Goal: Entertainment & Leisure: Consume media (video, audio)

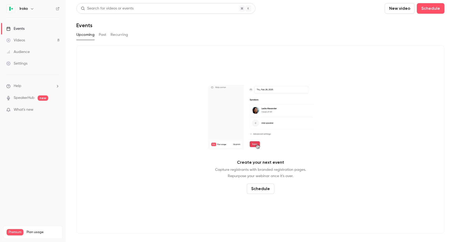
click at [35, 42] on link "Videos 8" at bounding box center [33, 41] width 66 height 12
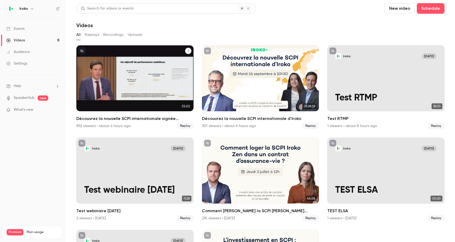
click at [128, 84] on div "Découvrez la nouvelle SCPI internationale signée Iroko" at bounding box center [134, 78] width 117 height 66
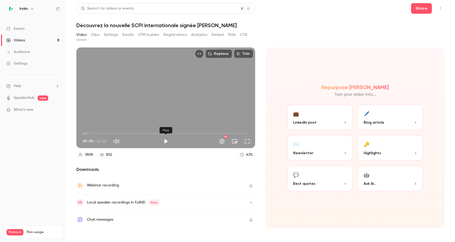
click at [168, 142] on button "Play" at bounding box center [166, 141] width 11 height 11
click at [98, 132] on span "00:02" at bounding box center [166, 133] width 166 height 8
click at [103, 133] on span "05:11" at bounding box center [166, 133] width 166 height 8
click at [100, 133] on span "06:48" at bounding box center [166, 133] width 166 height 8
click at [102, 134] on span "06:22" at bounding box center [102, 134] width 2 height 2
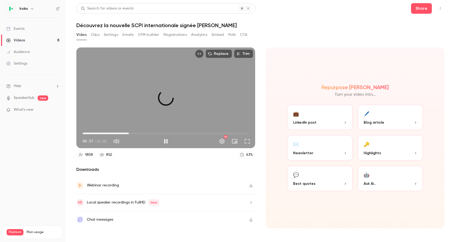
click at [129, 133] on span "15:15" at bounding box center [166, 133] width 166 height 8
click at [147, 132] on span "21:06" at bounding box center [166, 133] width 166 height 8
click at [183, 135] on span "21:07" at bounding box center [166, 133] width 166 height 8
click at [214, 134] on span "33:19" at bounding box center [166, 133] width 166 height 8
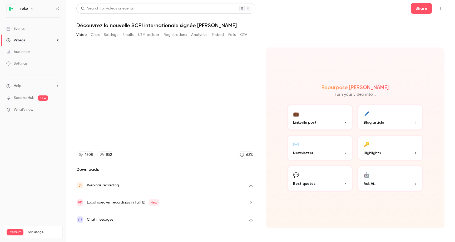
type input "******"
